Goal: Use online tool/utility: Utilize a website feature to perform a specific function

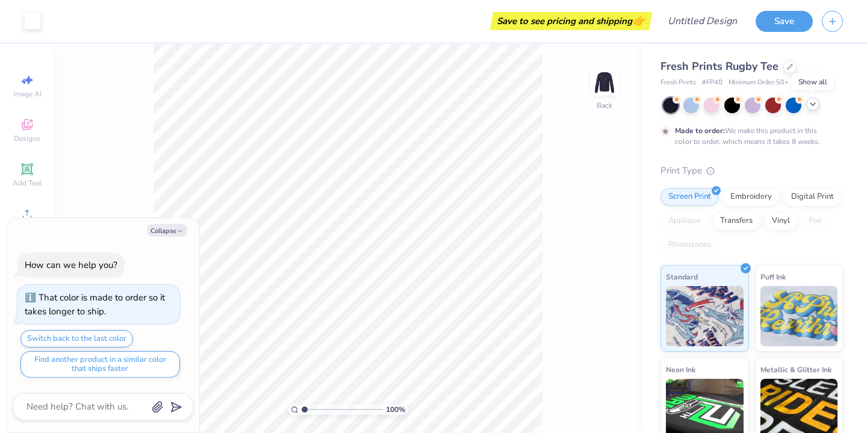
click at [810, 105] on icon at bounding box center [813, 104] width 10 height 10
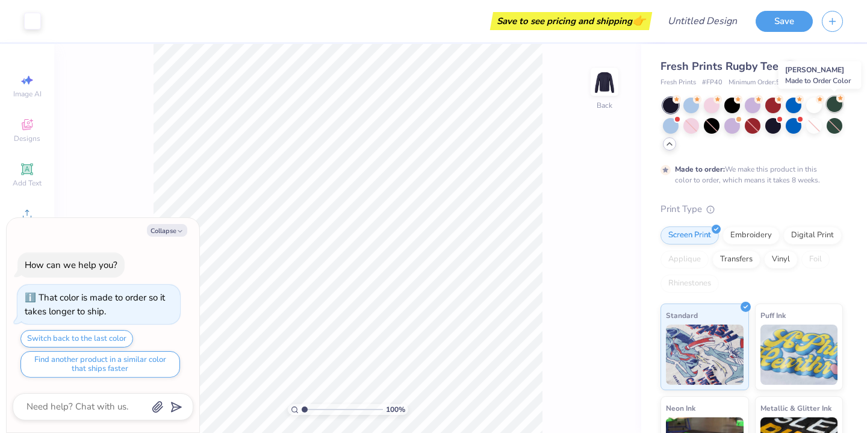
click at [835, 107] on div at bounding box center [834, 104] width 16 height 16
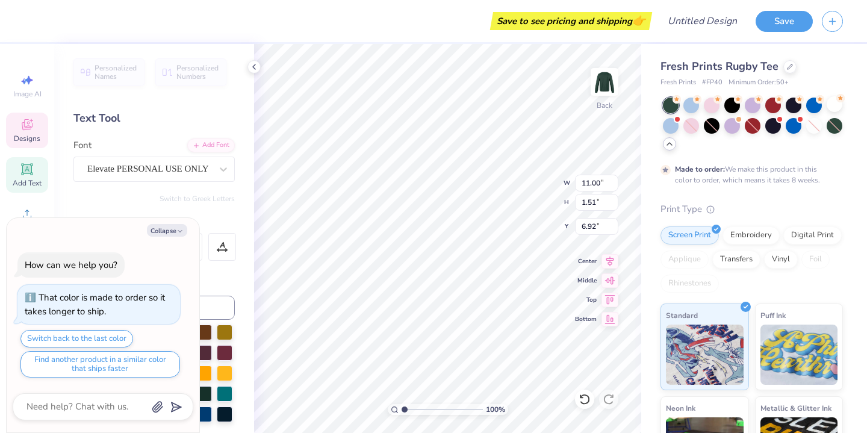
type textarea "x"
type textarea "P"
type textarea "x"
type textarea "Po"
type textarea "x"
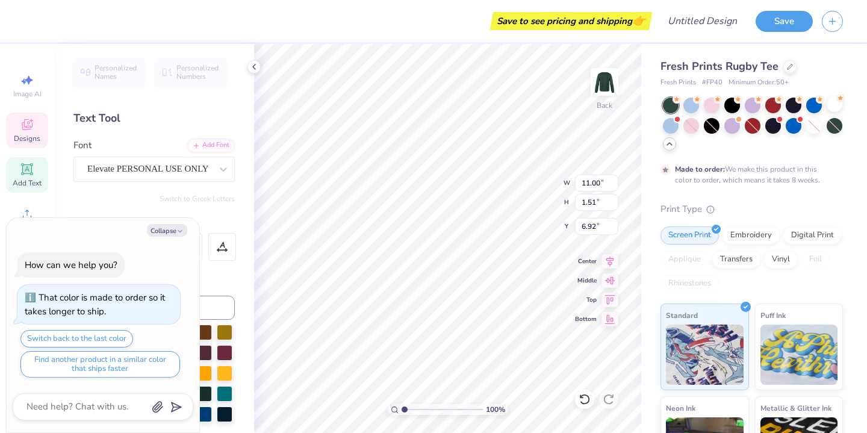
type textarea "Poi"
type textarea "x"
type textarea "Poin"
type textarea "x"
type textarea "Point"
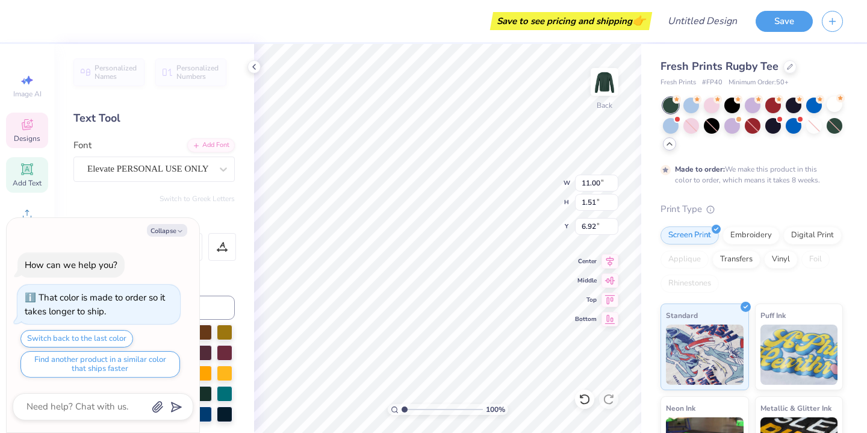
type textarea "x"
type textarea "Pointe"
type textarea "x"
type textarea "Pointe"
type textarea "x"
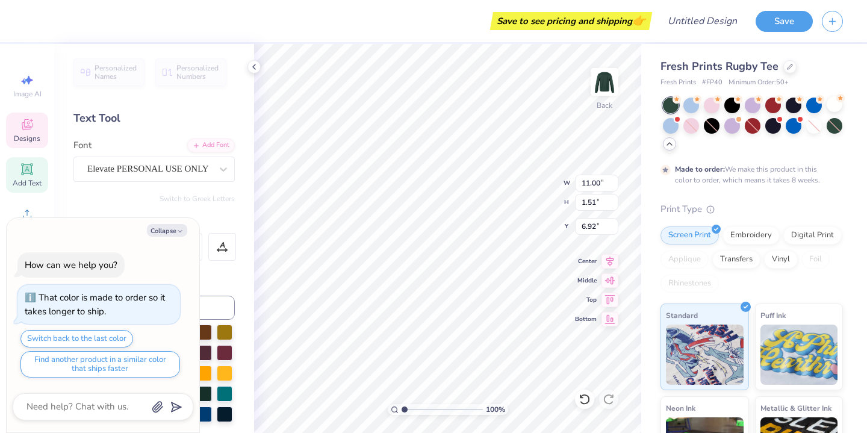
type textarea "Pointe P"
type textarea "x"
type textarea "Pointe Pl"
type textarea "x"
type textarea "Pointe Pla"
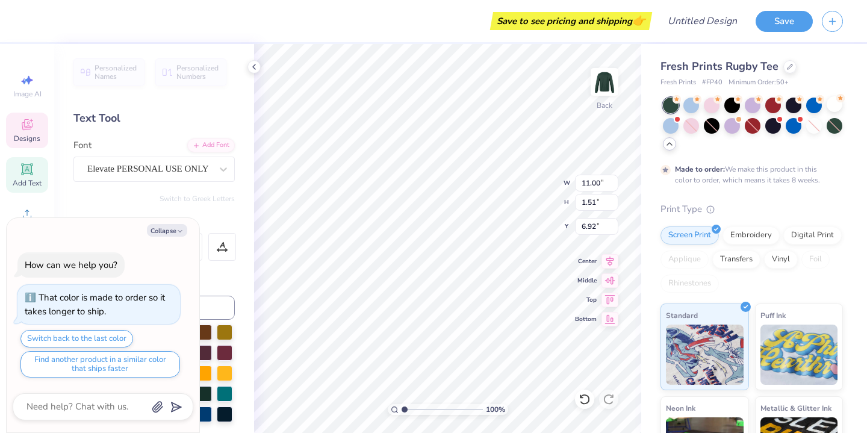
type textarea "x"
type textarea "Pointe Play"
type textarea "x"
type textarea "Pointe Playe"
type textarea "x"
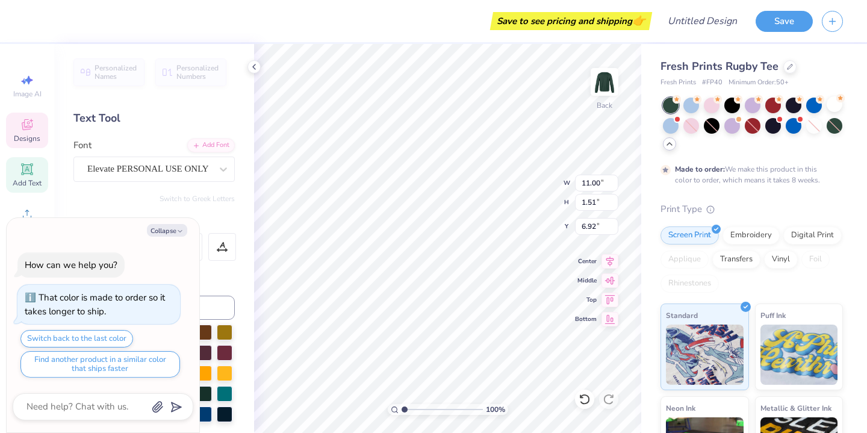
type textarea "Pointe Player"
type textarea "x"
type textarea "Pointe Players"
type textarea "x"
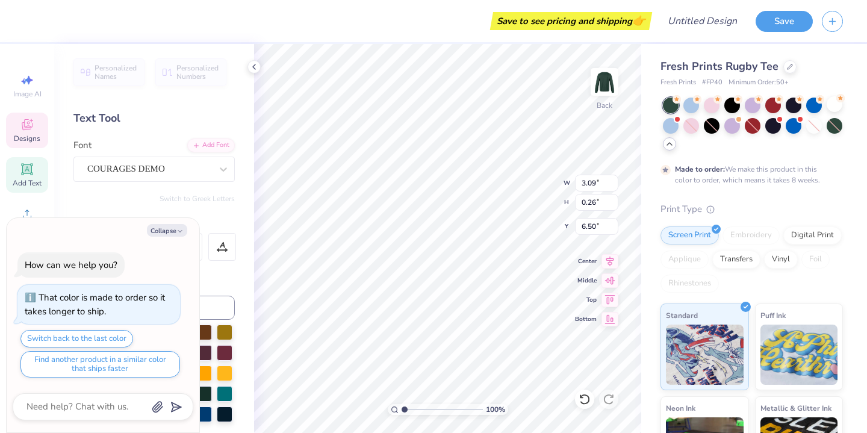
type input "3.09"
type input "0.26"
type input "6.50"
click at [168, 231] on button "Collapse" at bounding box center [167, 230] width 40 height 13
type textarea "x"
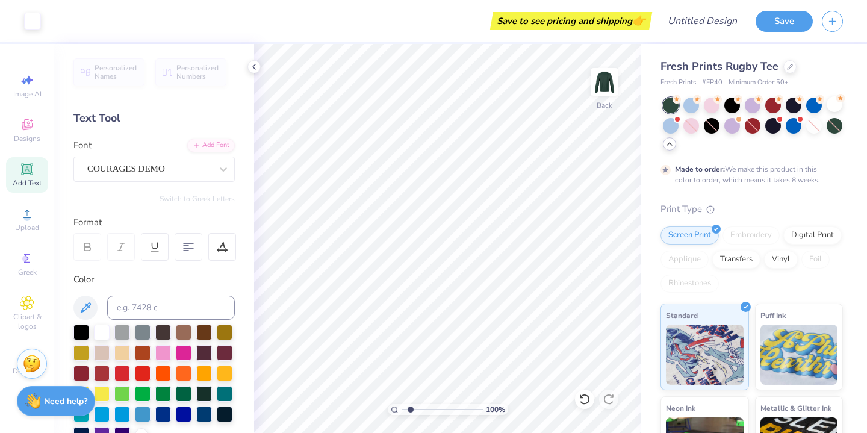
type input "1.85"
type textarea "x"
type input "1.91"
type textarea "x"
type input "1.93"
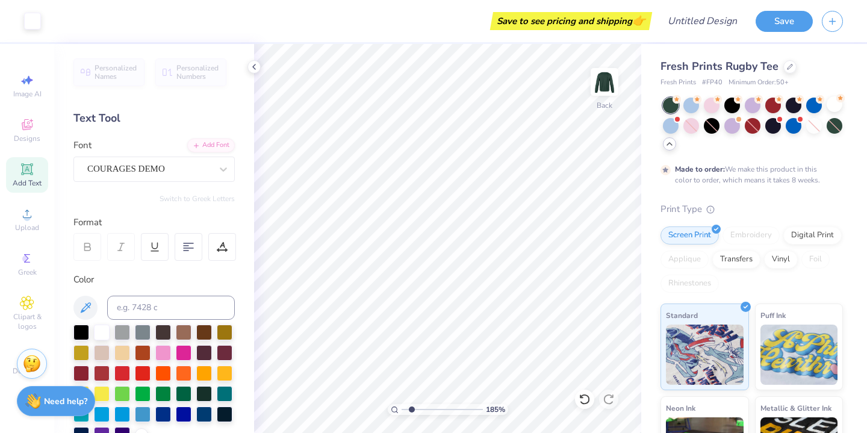
type textarea "x"
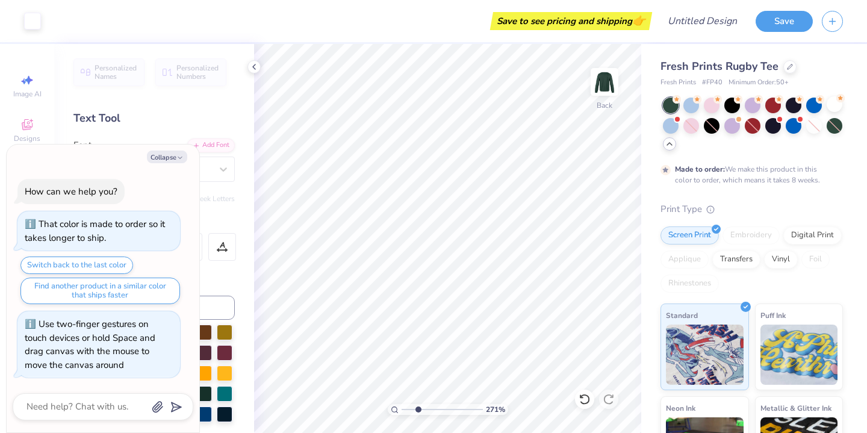
drag, startPoint x: 405, startPoint y: 409, endPoint x: 418, endPoint y: 404, distance: 13.5
click at [418, 404] on input "range" at bounding box center [441, 409] width 81 height 11
type input "2.71"
type textarea "x"
type textarea "G"
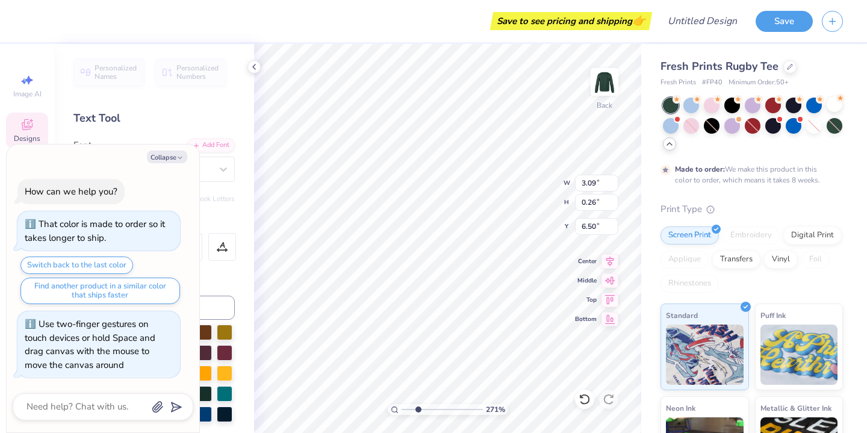
type textarea "x"
type textarea "Gr"
type textarea "x"
type textarea "Gros"
type textarea "x"
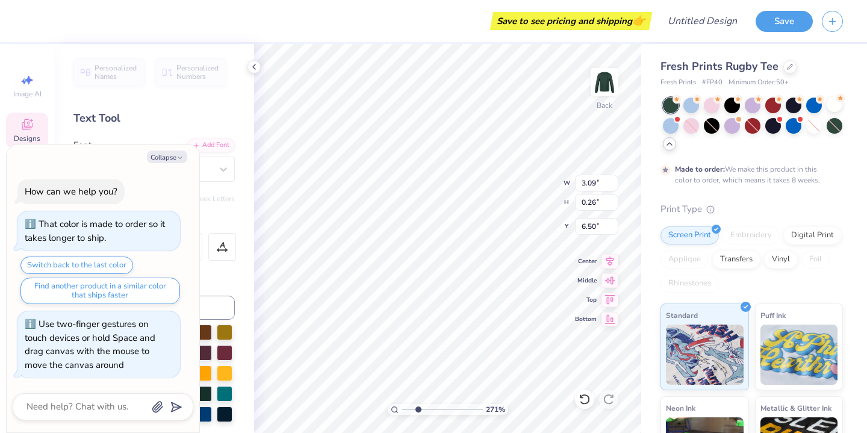
type textarea "Gross"
type textarea "x"
type textarea "Grosse"
type textarea "x"
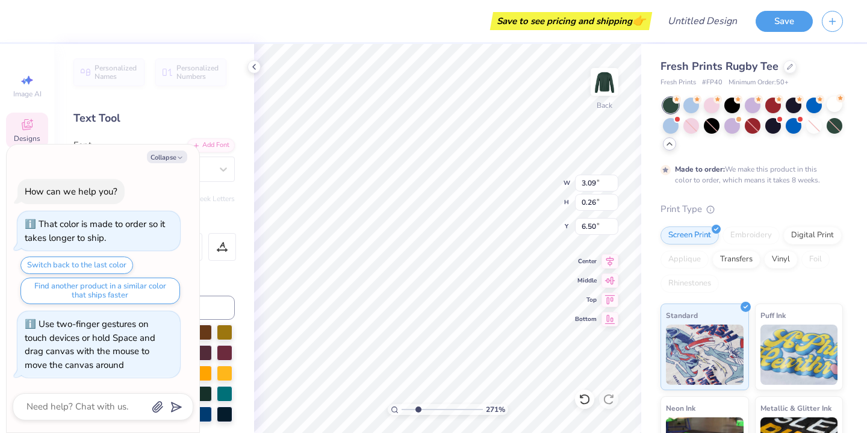
type textarea "Grosse p"
type textarea "x"
type textarea "Grosse po"
type textarea "x"
type textarea "Grosse poi"
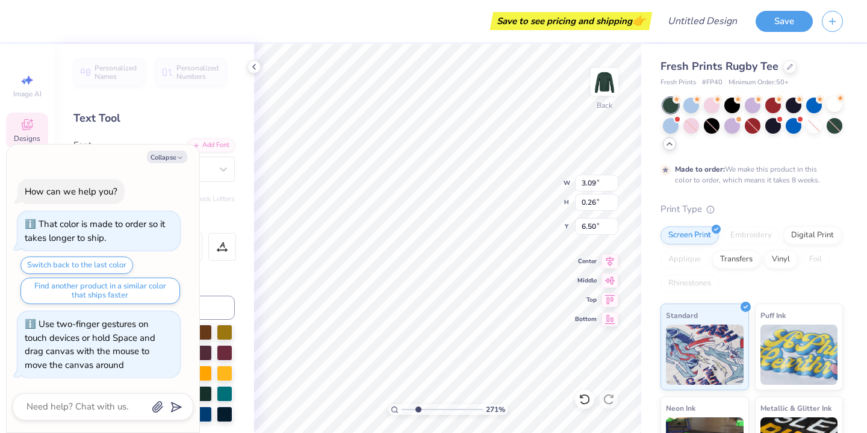
type textarea "x"
type textarea "Grosse point"
type textarea "x"
type textarea "Grosse pointe"
type textarea "x"
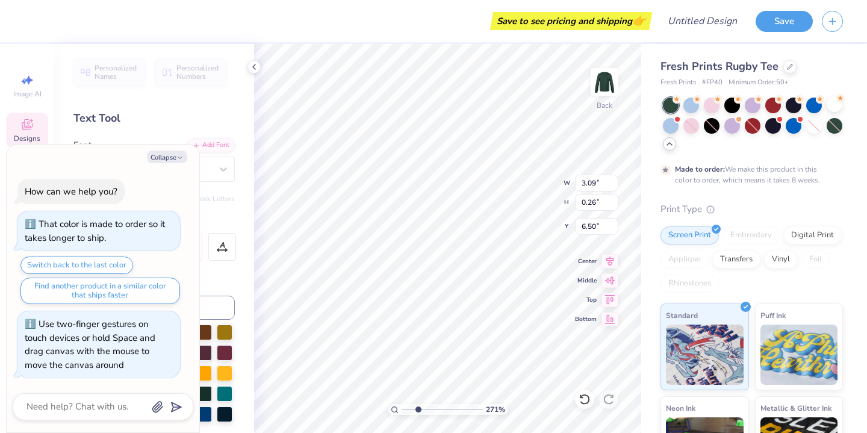
type textarea "Grosse pointe"
type textarea "x"
type textarea "Grosse pointe S"
type textarea "x"
type textarea "Grosse pointe So"
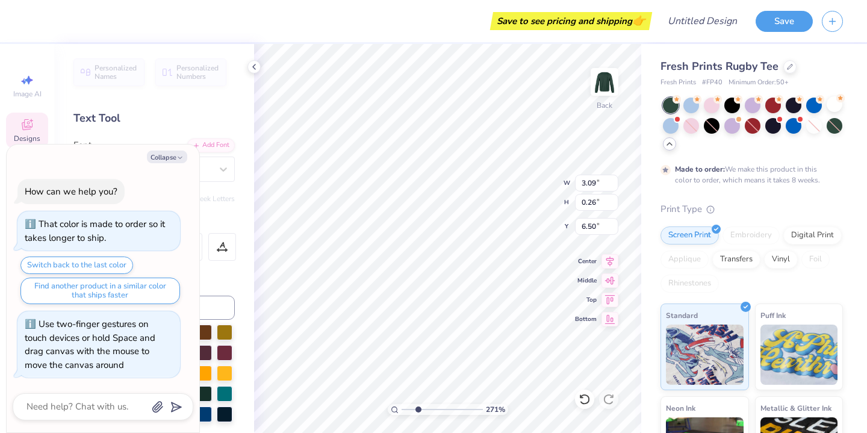
type textarea "x"
type textarea "Grosse pointe Sout"
type textarea "x"
type textarea "[GEOGRAPHIC_DATA]"
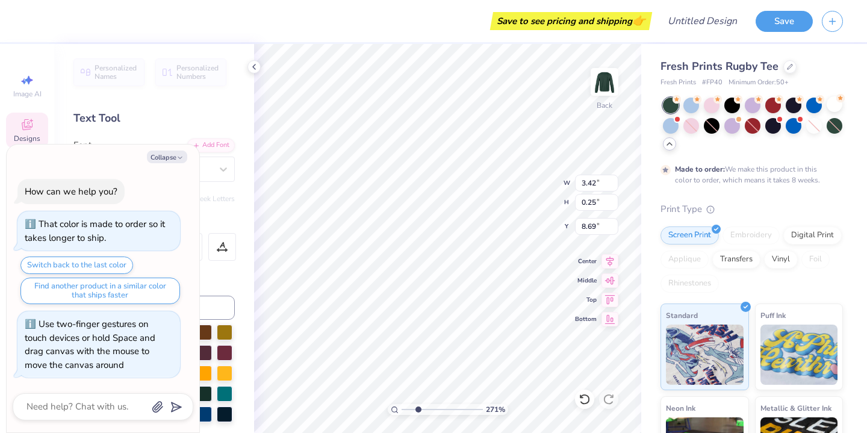
type textarea "x"
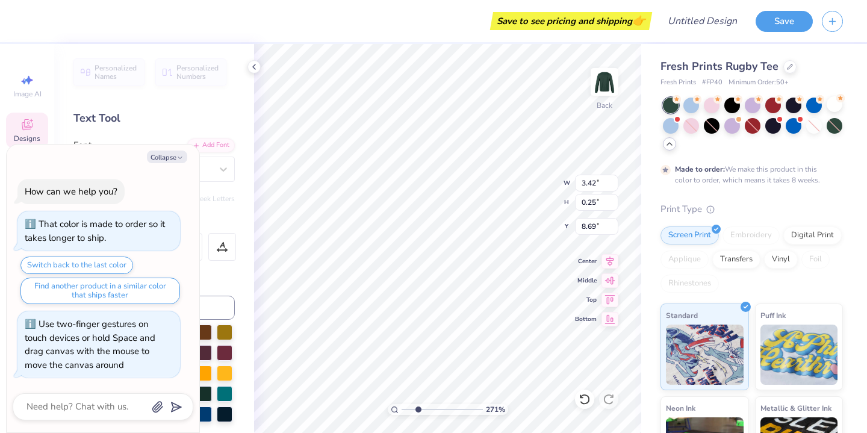
type textarea "x"
type textarea "r"
type textarea "x"
type textarea "rtb vn"
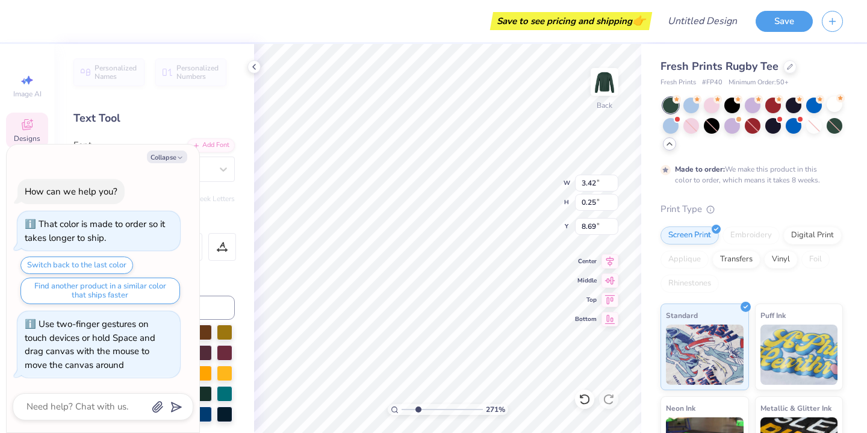
type textarea "x"
type textarea "rtb vnid"
type textarea "x"
type textarea "rtb vni"
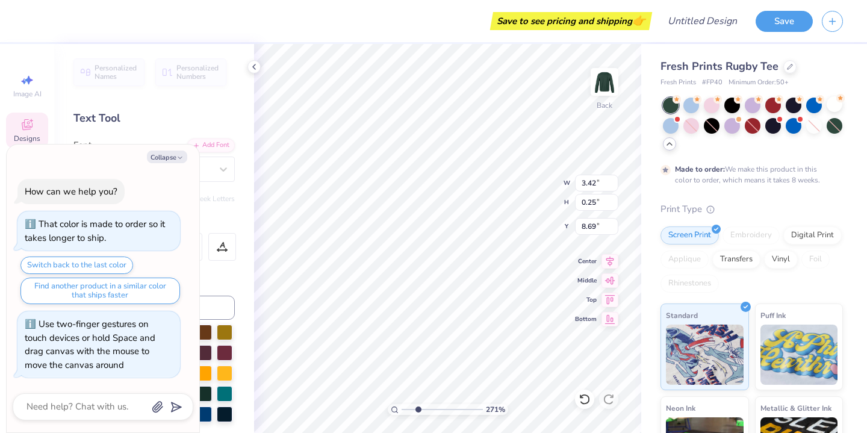
type textarea "x"
type textarea "rtb vn"
type textarea "x"
type textarea "rtb v"
type textarea "x"
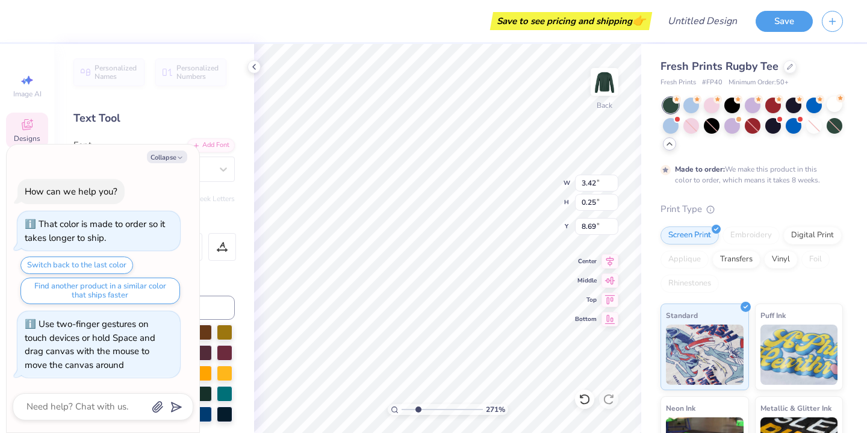
scroll to position [0, 0]
type textarea "rtb"
type textarea "x"
type textarea "rtb"
type textarea "x"
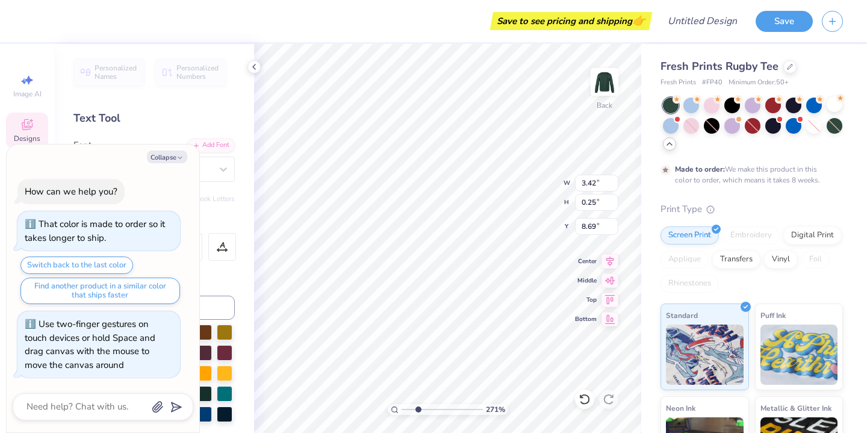
type textarea "rt"
type textarea "x"
type textarea "r"
type textarea "x"
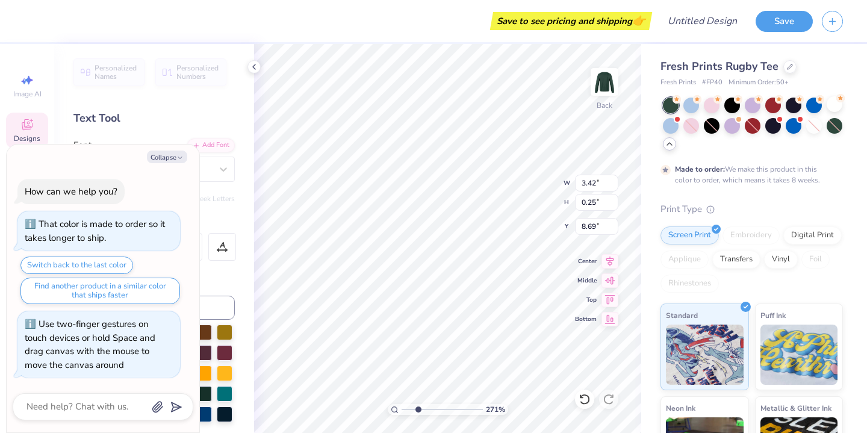
type textarea "x"
type textarea "t"
type textarea "x"
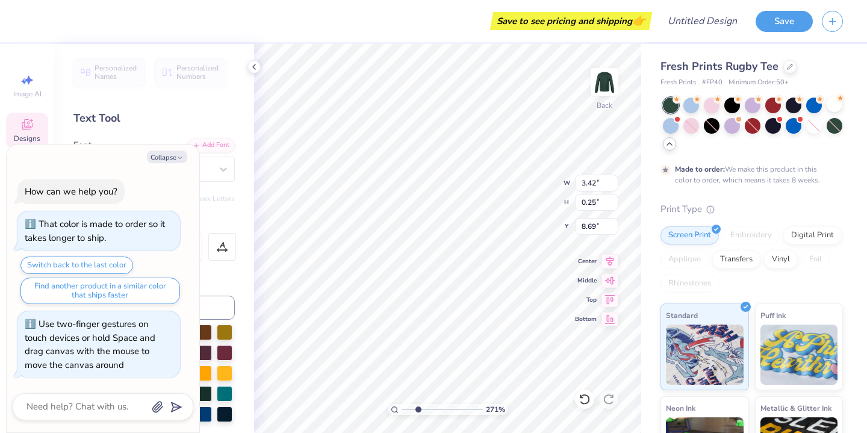
type textarea "x"
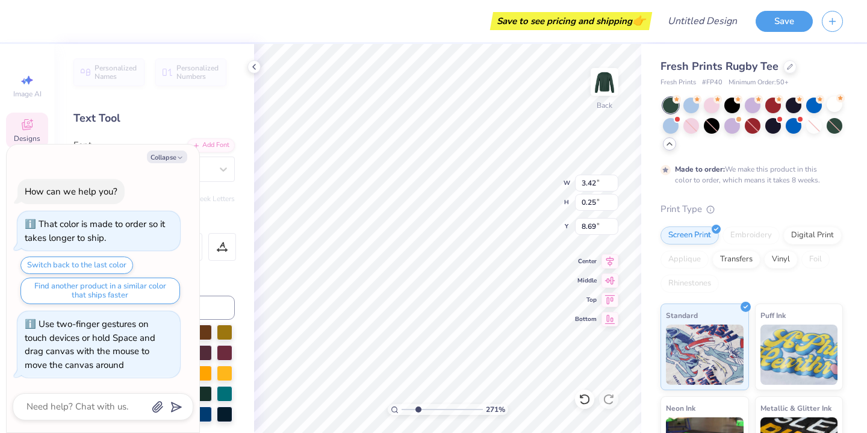
type textarea "x"
click at [167, 158] on button "Collapse" at bounding box center [167, 156] width 40 height 13
type textarea "x"
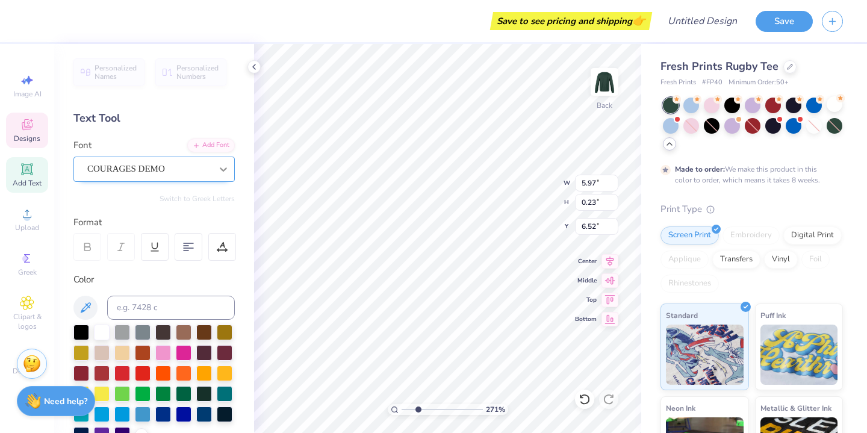
scroll to position [0, 4]
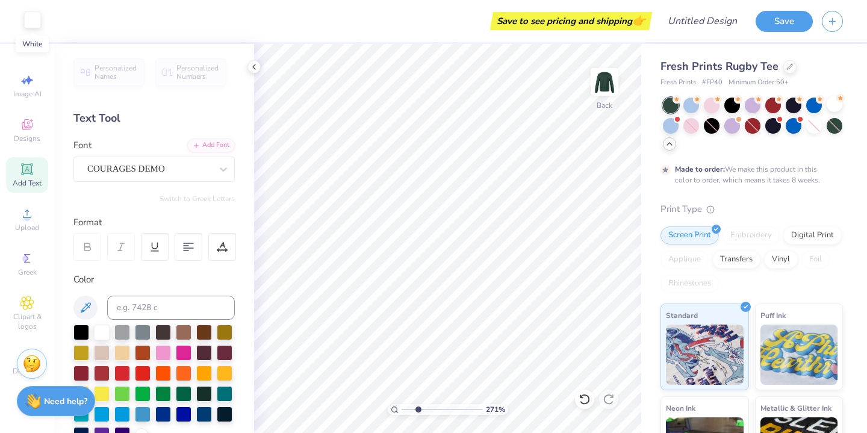
click at [31, 21] on div at bounding box center [32, 19] width 17 height 17
